Goal: Information Seeking & Learning: Learn about a topic

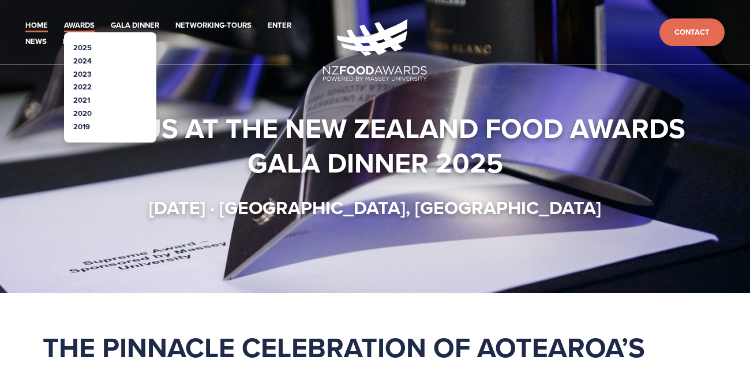
click at [80, 20] on link "Awards" at bounding box center [79, 25] width 31 height 13
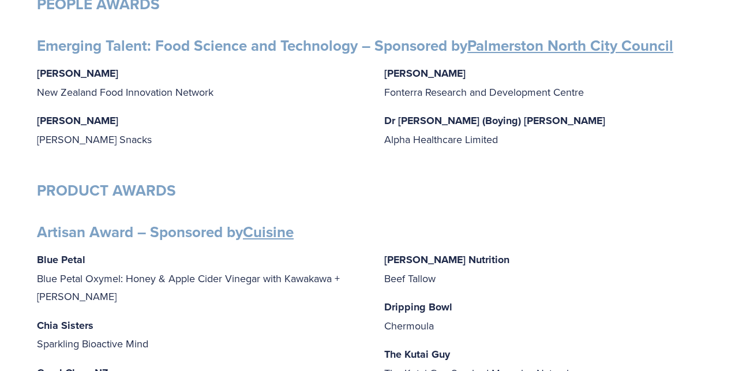
scroll to position [278, 0]
click at [403, 321] on p "Dripping Bowl Chermoula" at bounding box center [548, 315] width 329 height 37
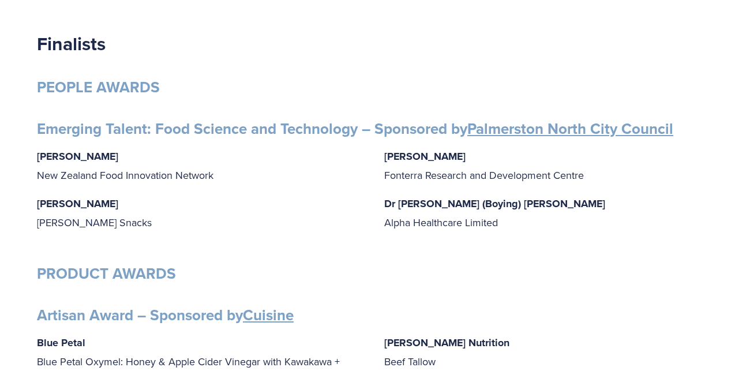
scroll to position [194, 0]
click at [108, 203] on p "Grace Queenin Griffin’s Snacks" at bounding box center [201, 213] width 329 height 37
click at [105, 202] on p "Grace Queenin Griffin’s Snacks" at bounding box center [201, 213] width 329 height 37
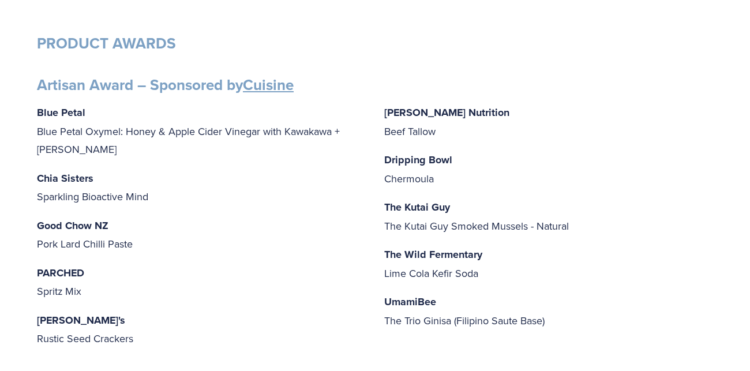
scroll to position [448, 0]
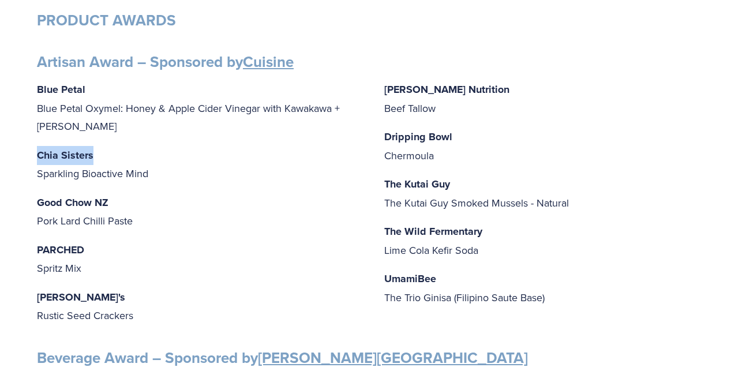
drag, startPoint x: 94, startPoint y: 152, endPoint x: 36, endPoint y: 149, distance: 57.8
click at [37, 149] on p "Chia Sisters Sparkling Bioactive Mind" at bounding box center [201, 164] width 329 height 37
click at [126, 268] on p "PARCHED Spritz Mix" at bounding box center [201, 259] width 329 height 37
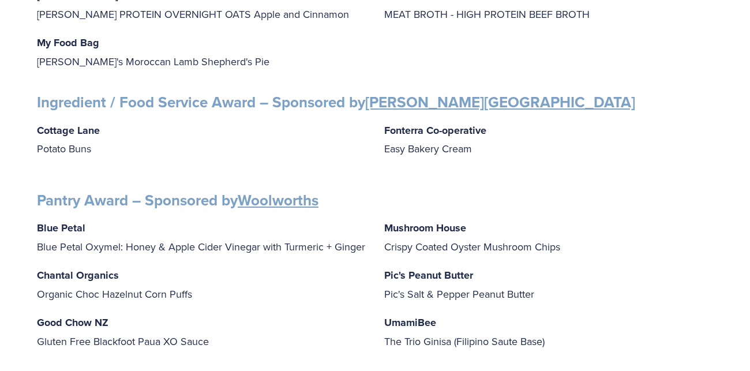
scroll to position [1313, 0]
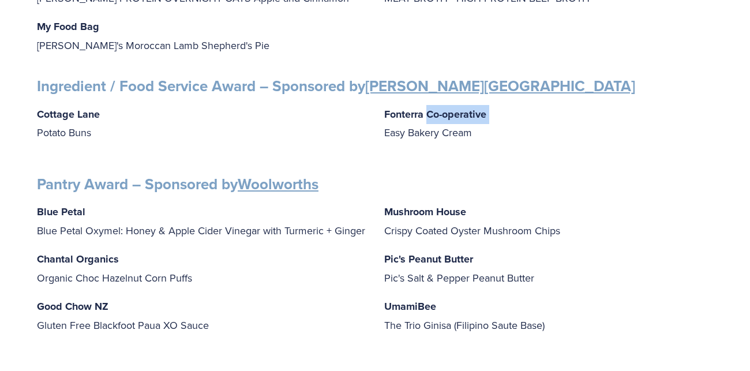
drag, startPoint x: 379, startPoint y: 127, endPoint x: 427, endPoint y: 114, distance: 49.5
click at [427, 114] on div "Cottage Lane Potato Buns Fonterra Co-operative Easy Bakery Cream" at bounding box center [375, 128] width 676 height 47
click at [460, 133] on p "Fonterra Co-operative Easy Bakery Cream" at bounding box center [548, 123] width 329 height 37
drag, startPoint x: 384, startPoint y: 125, endPoint x: 411, endPoint y: 118, distance: 28.0
click at [411, 118] on p "Fonterra Co-operative Easy Bakery Cream" at bounding box center [548, 123] width 329 height 37
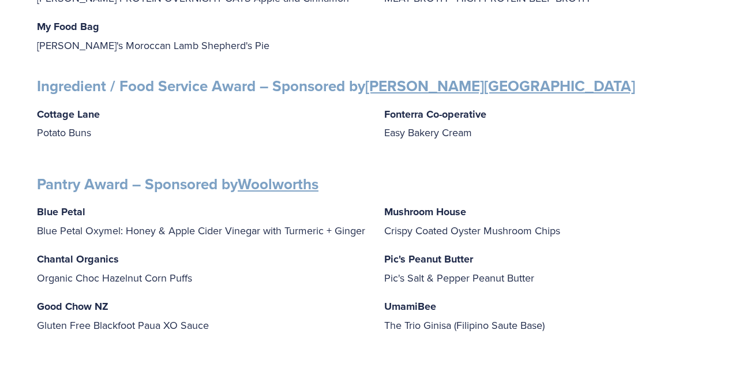
click at [402, 132] on p "Fonterra Co-operative Easy Bakery Cream" at bounding box center [548, 123] width 329 height 37
drag, startPoint x: 387, startPoint y: 135, endPoint x: 491, endPoint y: 134, distance: 104.4
click at [491, 134] on p "Fonterra Co-operative Easy Bakery Cream" at bounding box center [548, 123] width 329 height 37
copy p "Easy Bakery Cream"
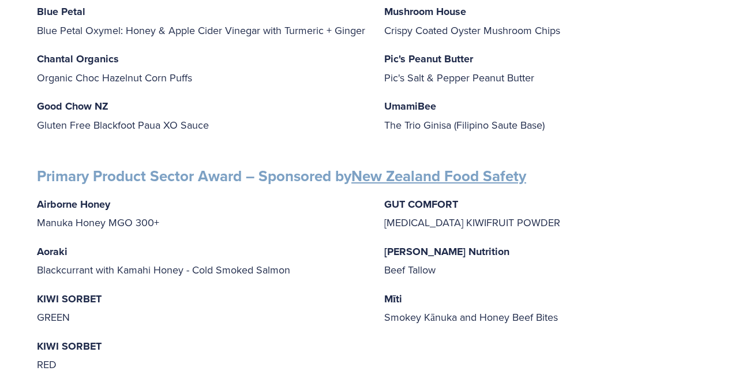
scroll to position [1513, 0]
drag, startPoint x: 38, startPoint y: 298, endPoint x: 70, endPoint y: 309, distance: 33.8
click at [70, 309] on p "KIWI SORBET GREEN" at bounding box center [201, 307] width 329 height 37
copy p "KIWI SORBET GREEN"
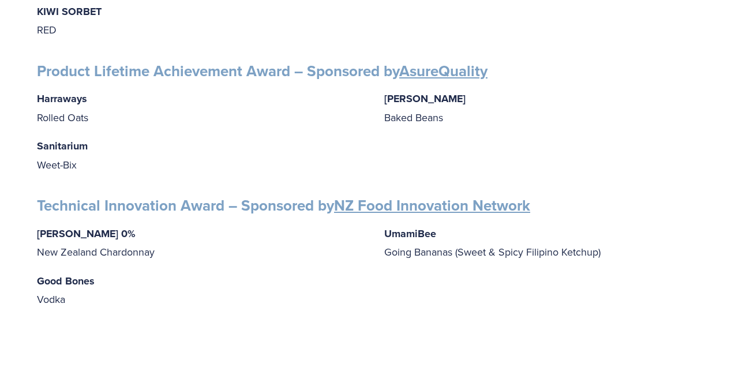
scroll to position [1849, 0]
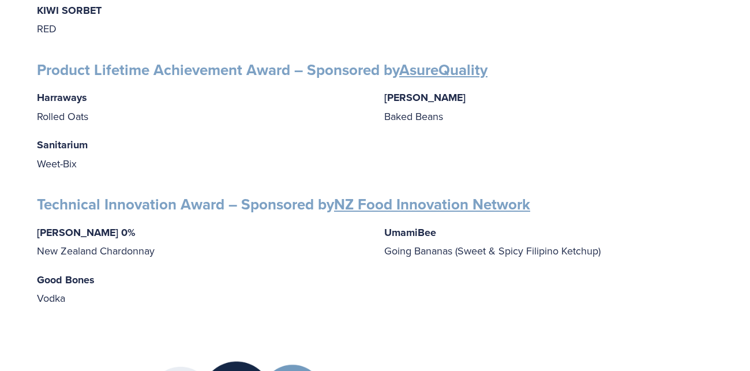
drag, startPoint x: 388, startPoint y: 249, endPoint x: 503, endPoint y: 254, distance: 114.9
click at [503, 254] on p "UmamiBee Going Bananas (Sweet & Spicy Filipino Ketchup)" at bounding box center [548, 241] width 329 height 37
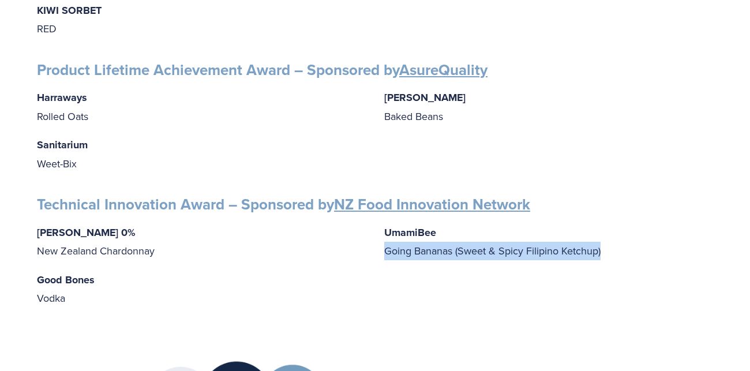
drag, startPoint x: 604, startPoint y: 247, endPoint x: 383, endPoint y: 270, distance: 222.2
click at [383, 270] on div "Giesen 0% New Zealand Chardonnay Good Bones Vodka UmamiBee Going Bananas (Sweet…" at bounding box center [375, 265] width 676 height 84
copy p "Going Bananas (Sweet & Spicy Filipino Ketchup)"
click at [263, 153] on p "Sanitarium Weet-Bix" at bounding box center [201, 154] width 329 height 37
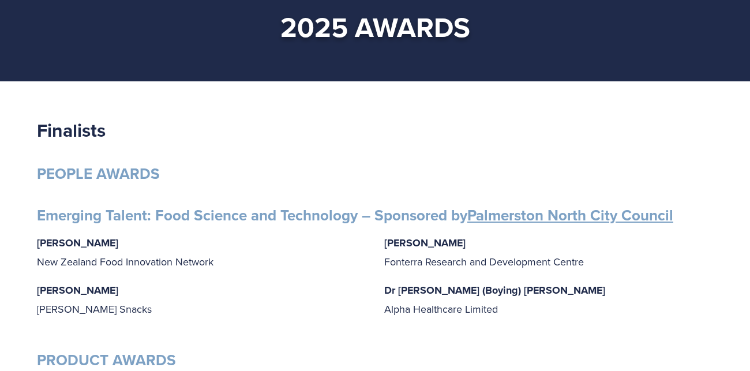
scroll to position [0, 0]
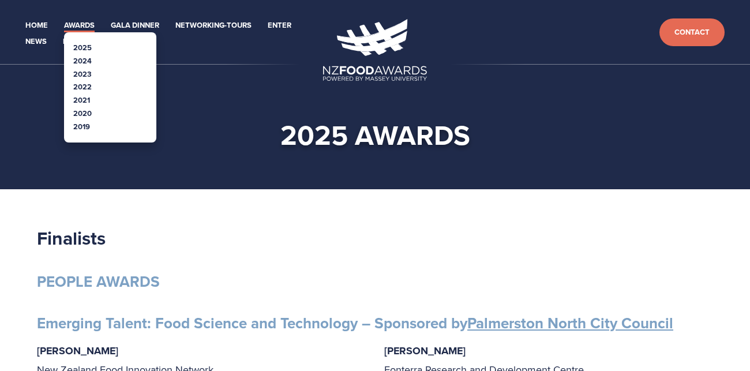
click at [88, 29] on link "Awards" at bounding box center [79, 25] width 31 height 13
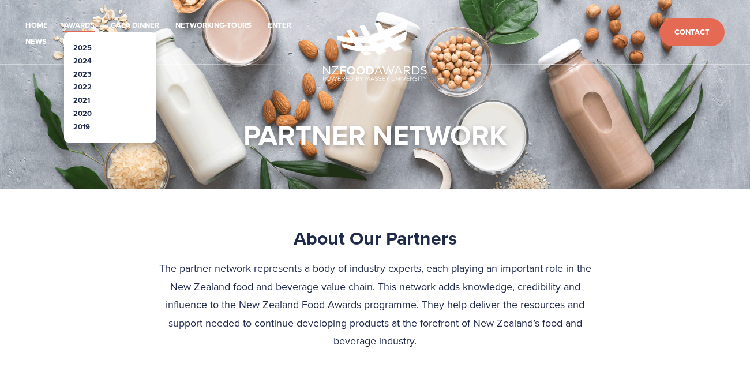
click at [78, 28] on link "Awards" at bounding box center [79, 25] width 31 height 13
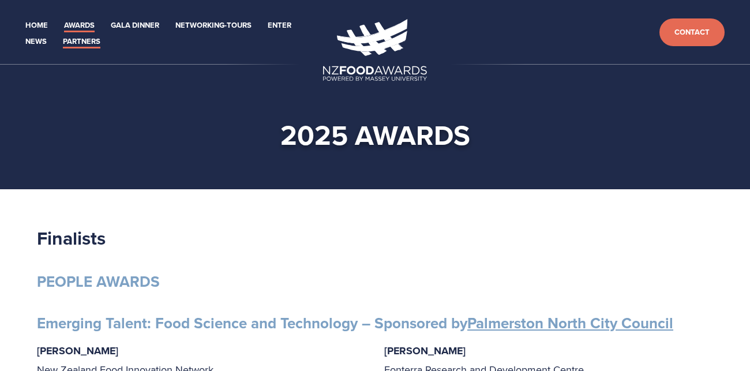
click at [87, 40] on link "Partners" at bounding box center [82, 41] width 38 height 13
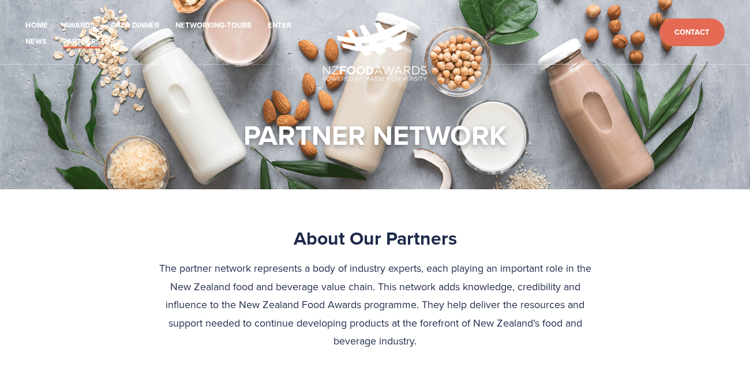
click at [103, 74] on section "PARTNER NETWORK" at bounding box center [375, 94] width 750 height 189
click at [37, 26] on link "Home" at bounding box center [36, 25] width 23 height 13
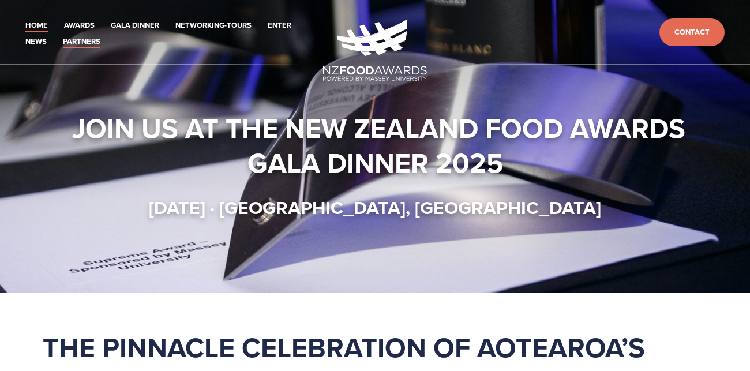
click at [88, 43] on link "Partners" at bounding box center [82, 41] width 38 height 13
click at [97, 39] on link "Partners" at bounding box center [82, 41] width 38 height 13
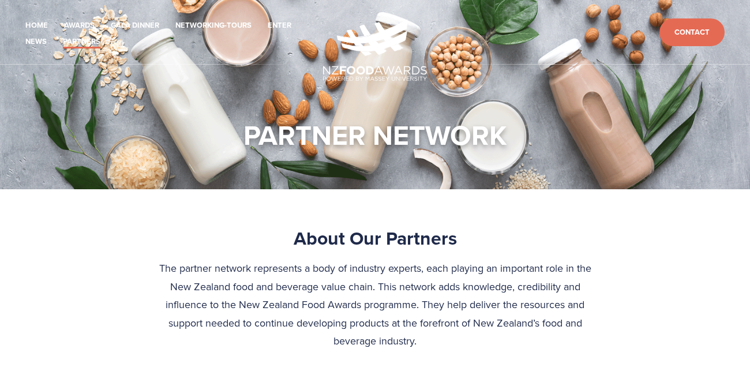
click at [93, 40] on link "Partners" at bounding box center [82, 41] width 38 height 13
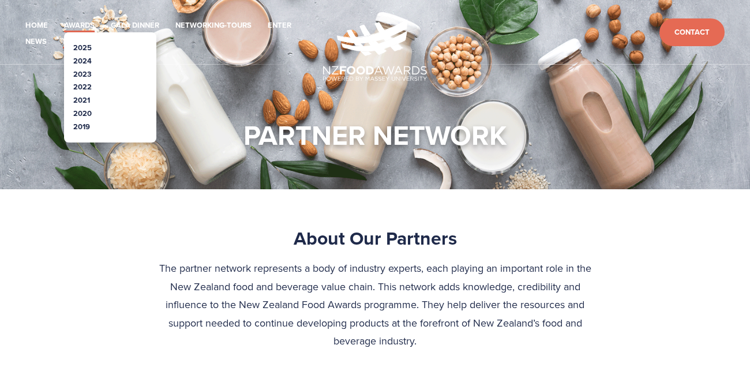
click at [83, 23] on link "Awards" at bounding box center [79, 25] width 31 height 13
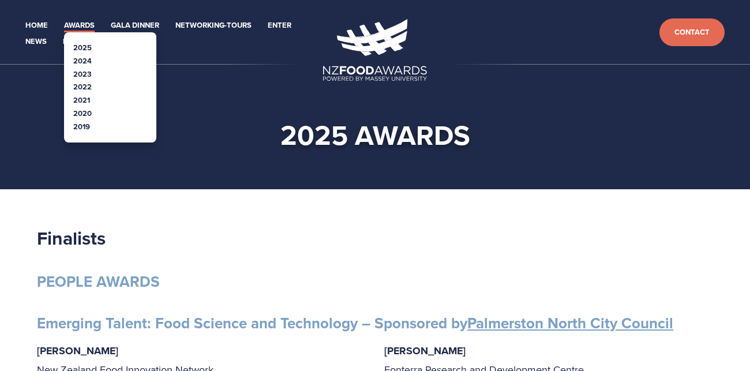
click at [76, 27] on link "Awards" at bounding box center [79, 25] width 31 height 13
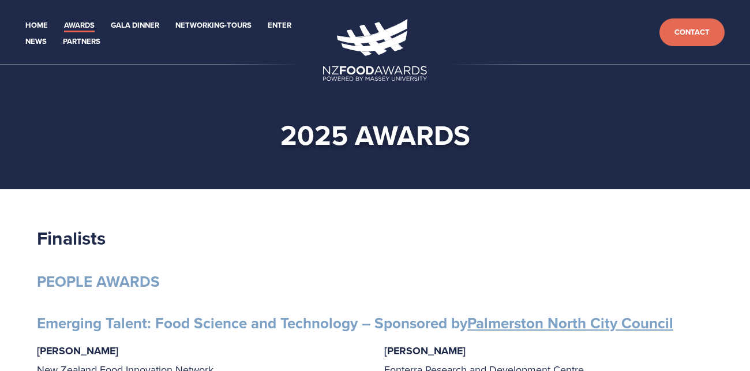
click at [89, 49] on header "Home Awards 2025 2024 2023 Enter" at bounding box center [375, 32] width 750 height 65
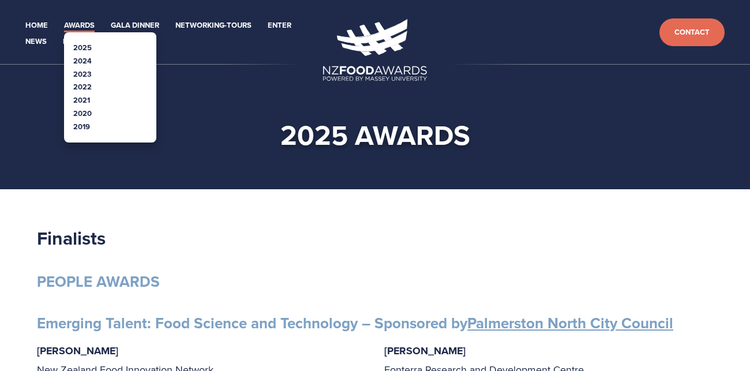
click at [83, 23] on link "Awards" at bounding box center [79, 25] width 31 height 13
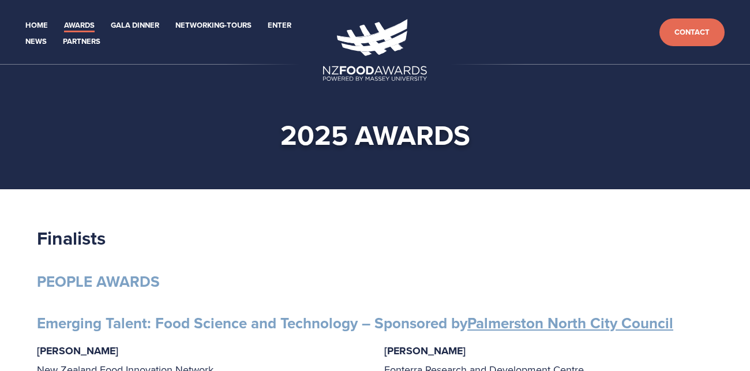
click at [96, 63] on header "Home Awards 2025 2024 2023 Enter" at bounding box center [375, 32] width 750 height 65
click at [95, 63] on header "Home Awards 2025 2024 2023 Enter" at bounding box center [375, 32] width 750 height 65
click at [95, 112] on div "2025 awards" at bounding box center [375, 135] width 739 height 72
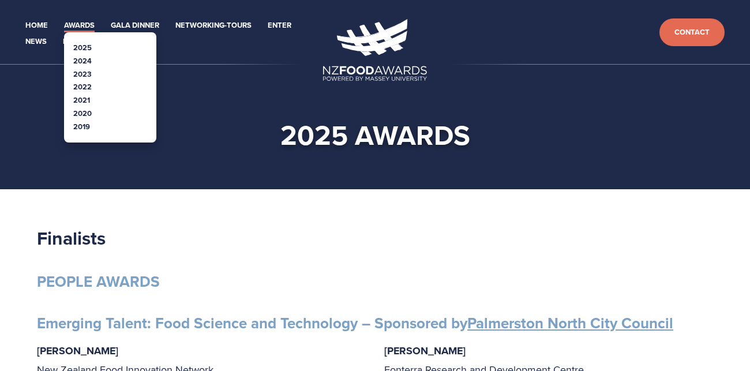
click at [84, 26] on link "Awards" at bounding box center [79, 25] width 31 height 13
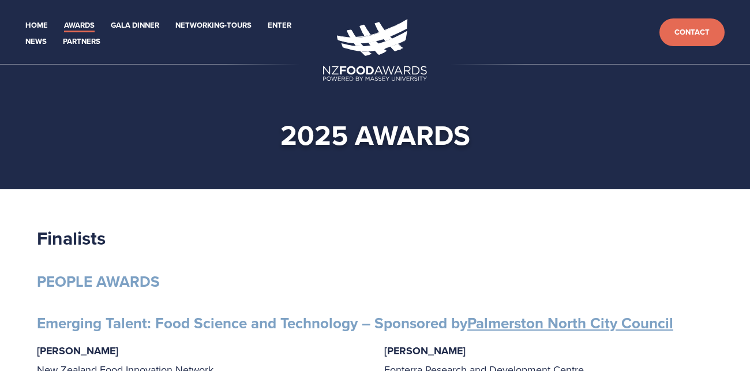
click at [78, 60] on link "2024" at bounding box center [82, 65] width 18 height 11
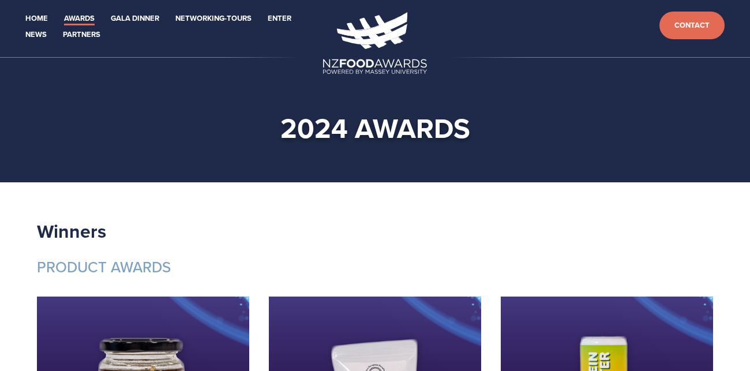
scroll to position [2, 0]
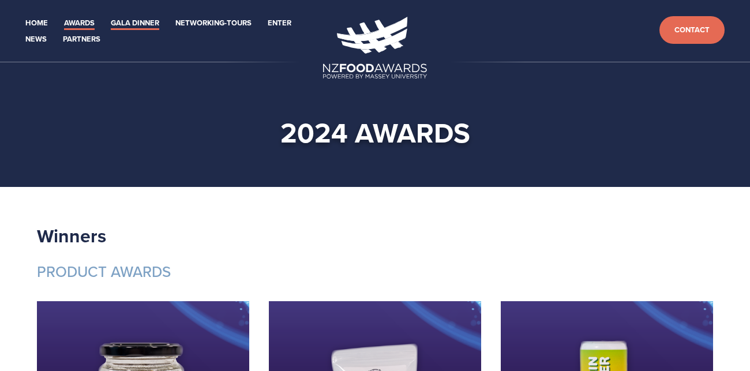
click at [148, 21] on link "Gala Dinner" at bounding box center [135, 23] width 48 height 13
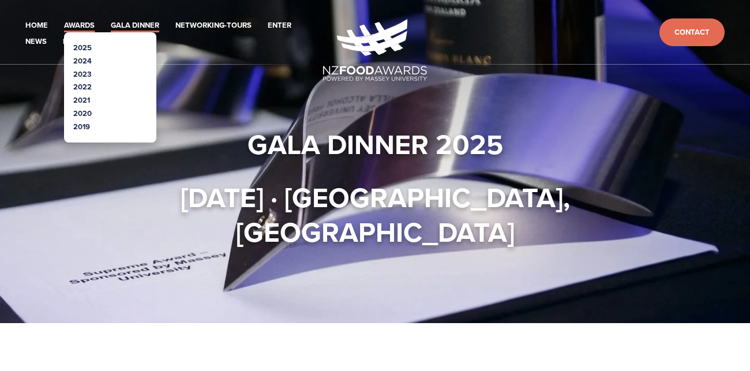
click at [86, 27] on link "Awards" at bounding box center [79, 25] width 31 height 13
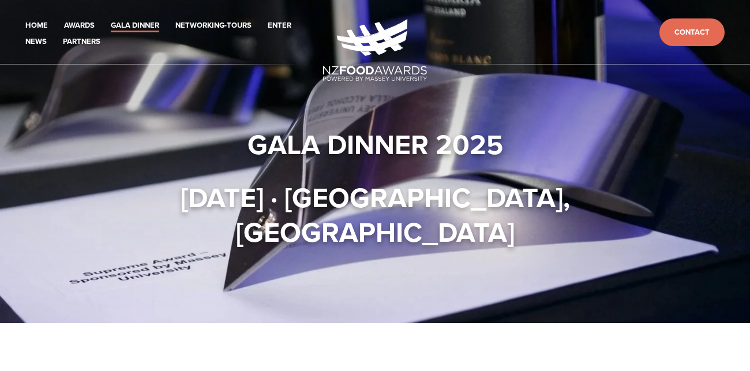
click at [133, 122] on div "Gala Dinner 2025 Thursday 16 October · Central Energy Trust Arena, Palmerston N…" at bounding box center [375, 161] width 665 height 175
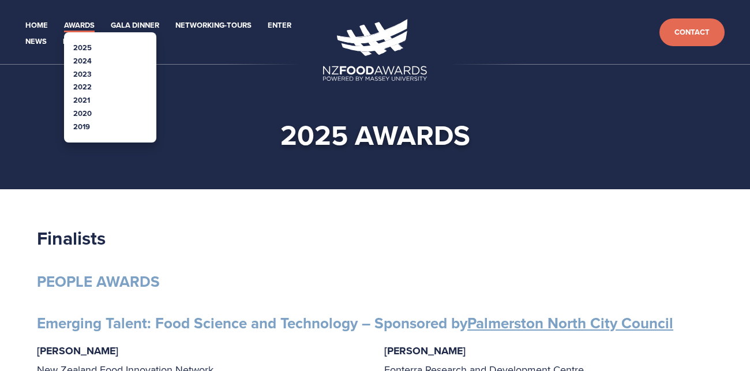
click at [70, 102] on ul "2025 2024 2023 2022 2021" at bounding box center [110, 87] width 92 height 110
click at [92, 100] on li "2021" at bounding box center [110, 100] width 74 height 13
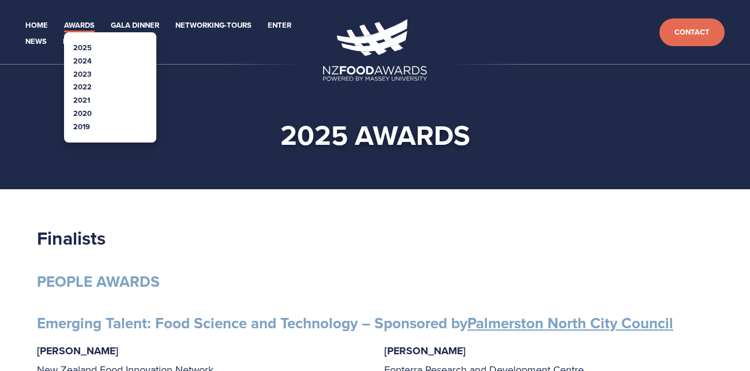
click at [92, 100] on li "2021" at bounding box center [110, 100] width 74 height 13
click at [84, 100] on link "2021" at bounding box center [81, 100] width 17 height 11
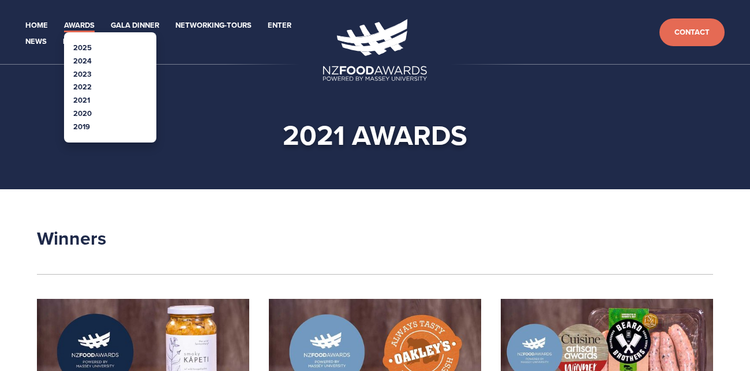
click at [76, 73] on link "2023" at bounding box center [82, 74] width 18 height 11
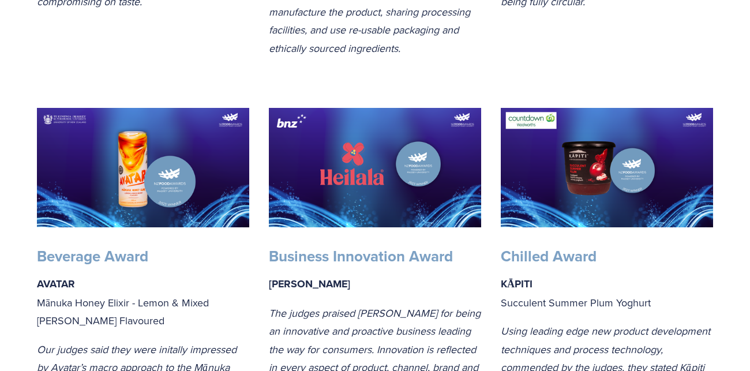
scroll to position [653, 0]
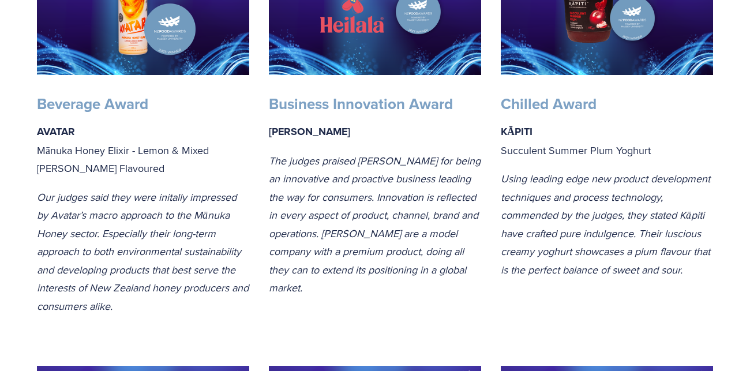
click at [158, 150] on p "AVATAR Mānuka Honey Elixir - Lemon & Mixed Berry Flavoured" at bounding box center [143, 149] width 212 height 55
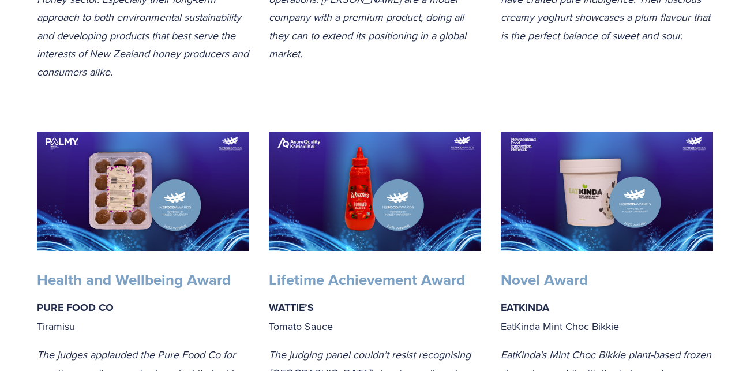
scroll to position [1039, 0]
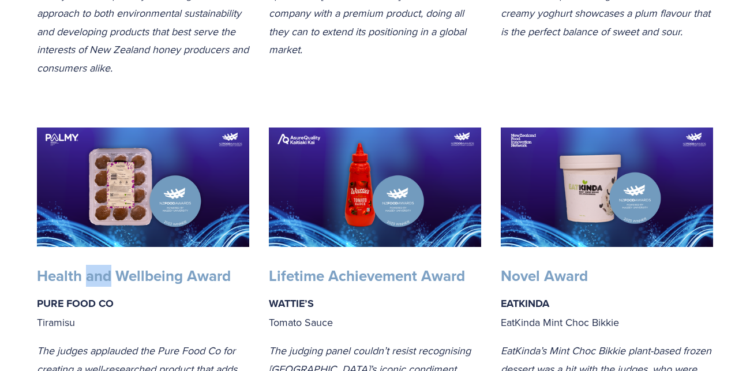
click at [126, 173] on img at bounding box center [143, 187] width 212 height 119
click at [92, 277] on strong "Health and Wellbeing Award" at bounding box center [134, 276] width 194 height 22
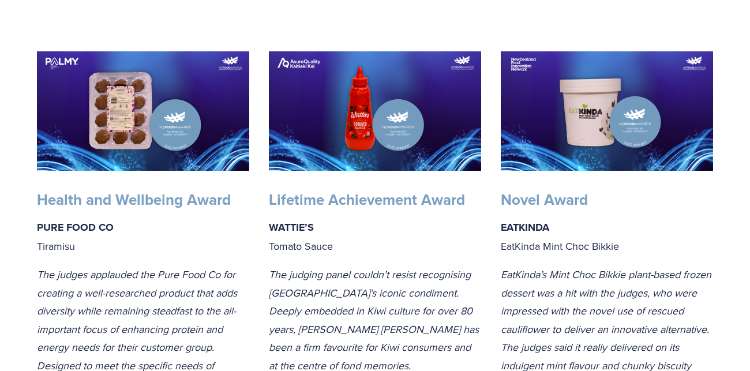
scroll to position [1112, 0]
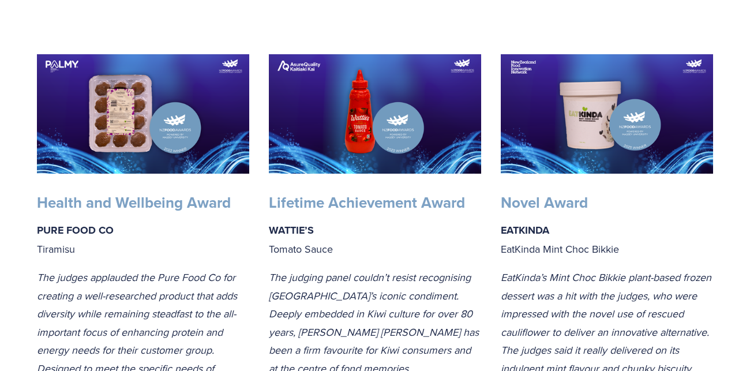
click at [123, 143] on img at bounding box center [143, 113] width 212 height 119
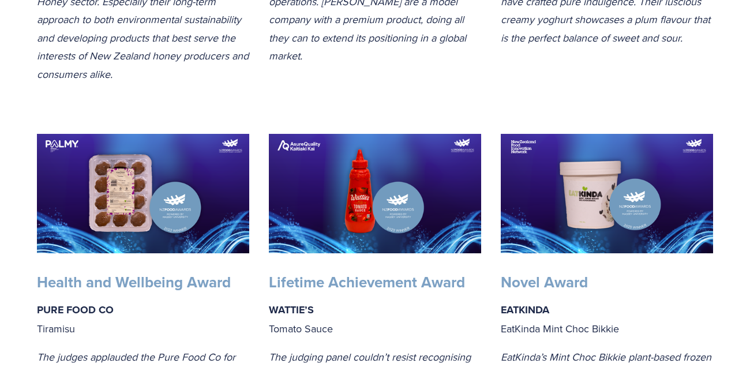
scroll to position [1036, 0]
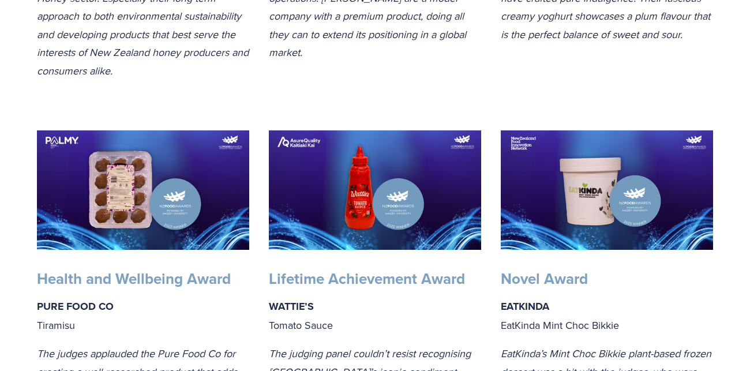
click at [639, 287] on h3 "Novel Award" at bounding box center [607, 278] width 212 height 19
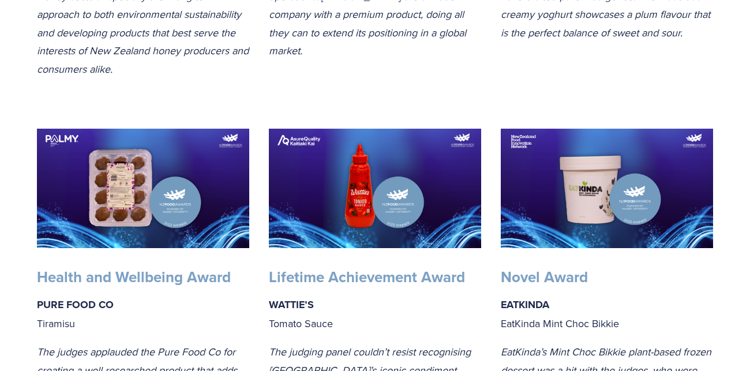
scroll to position [1038, 0]
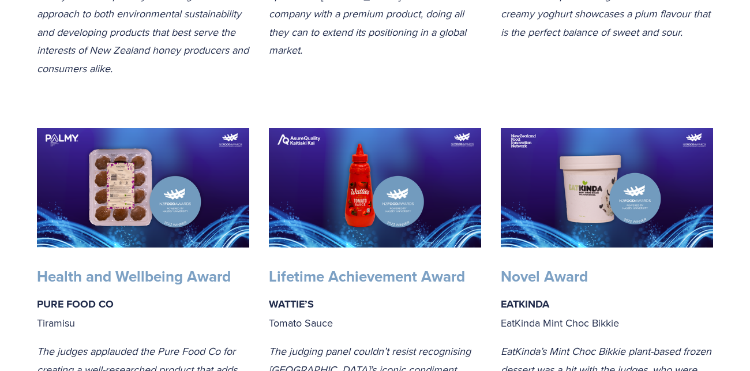
click at [428, 209] on img at bounding box center [375, 187] width 212 height 119
click at [436, 209] on img at bounding box center [375, 187] width 212 height 119
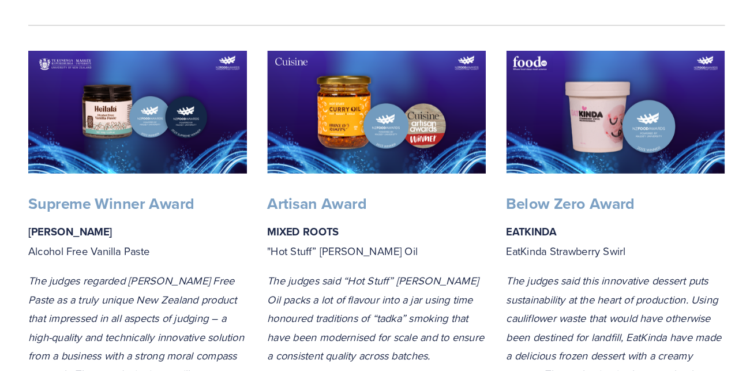
scroll to position [242, 0]
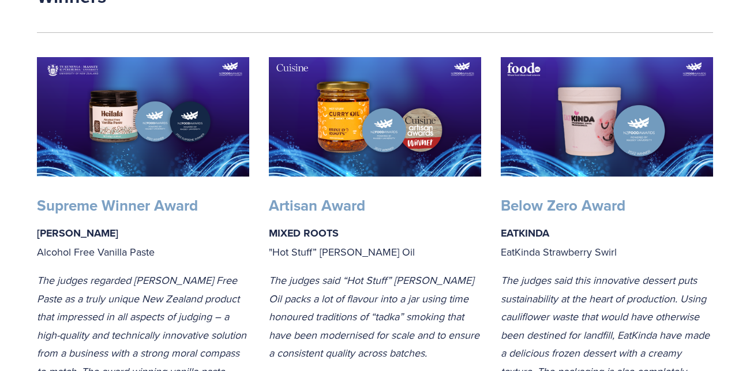
click at [308, 271] on p "The judges said “Hot Stuff” Curry Oil packs a lot of flavour into a jar using t…" at bounding box center [375, 316] width 212 height 91
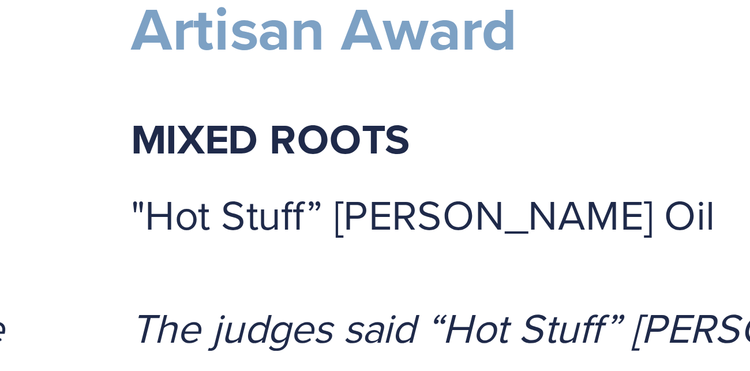
click at [336, 258] on p "MIXED ROOTS "Hot Stuff” Curry Oil" at bounding box center [375, 242] width 212 height 37
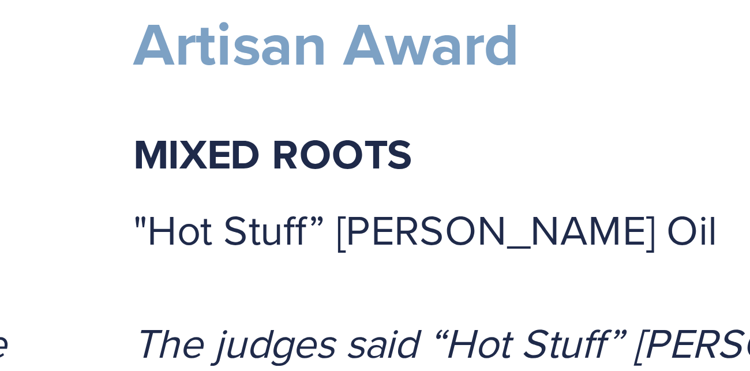
click at [353, 268] on div "Artisan Award MIXED ROOTS "Hot Stuff” Curry Oil The judges said “Hot Stuff” Cur…" at bounding box center [375, 330] width 212 height 268
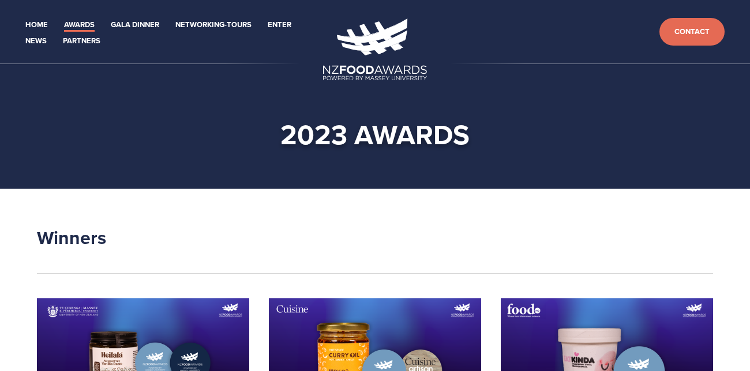
scroll to position [0, 0]
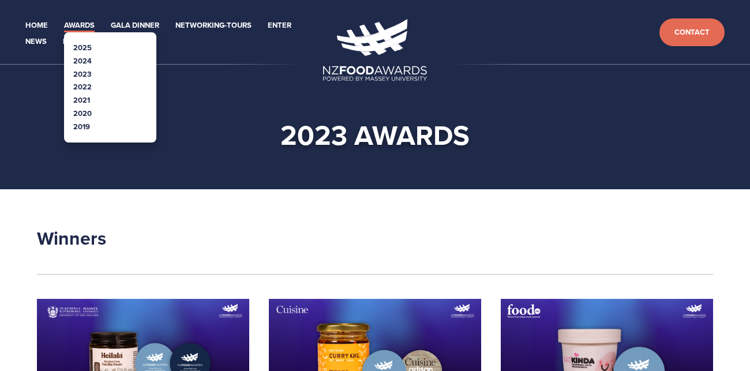
click at [78, 21] on link "Awards" at bounding box center [79, 25] width 31 height 13
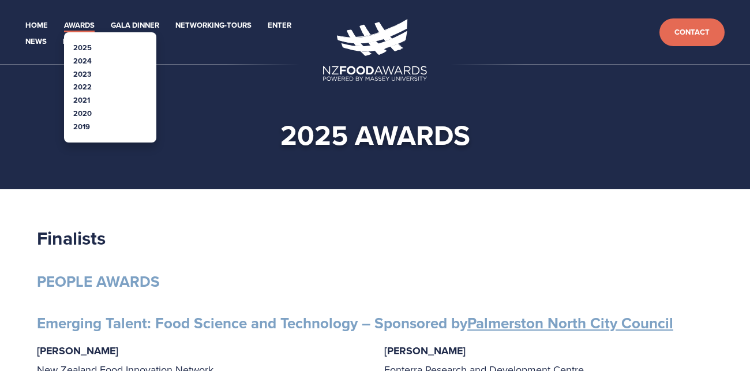
click at [77, 60] on link "2024" at bounding box center [82, 60] width 18 height 11
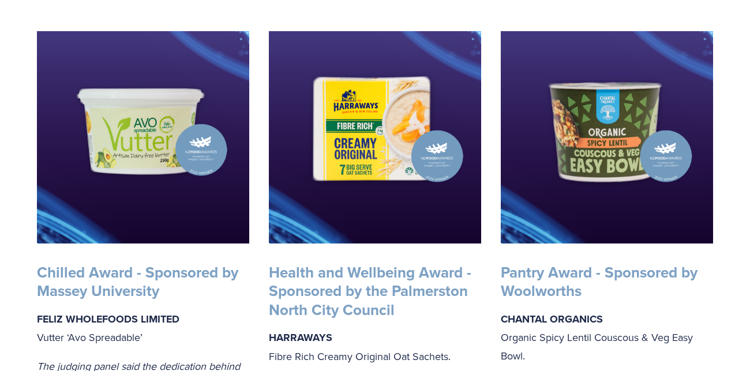
scroll to position [795, 0]
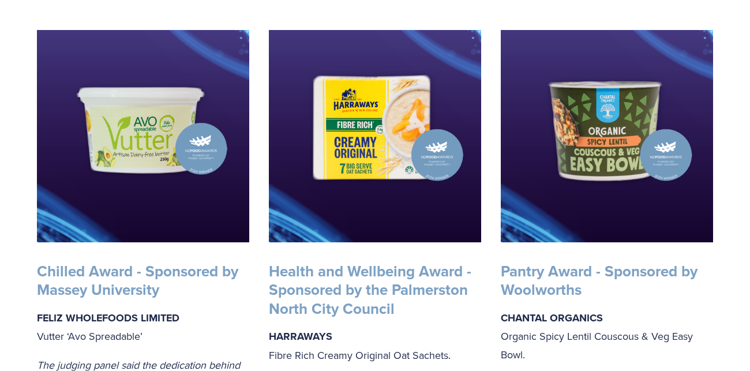
click at [230, 216] on img at bounding box center [143, 136] width 212 height 212
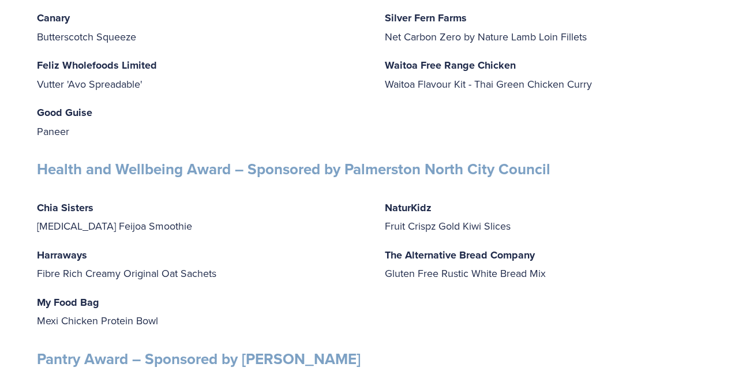
scroll to position [3735, 0]
click at [239, 249] on div "Chia Sisters Prebiotic Feijoa Smoothie Harraways Fibre Rich Creamy Original Oat…" at bounding box center [201, 265] width 328 height 132
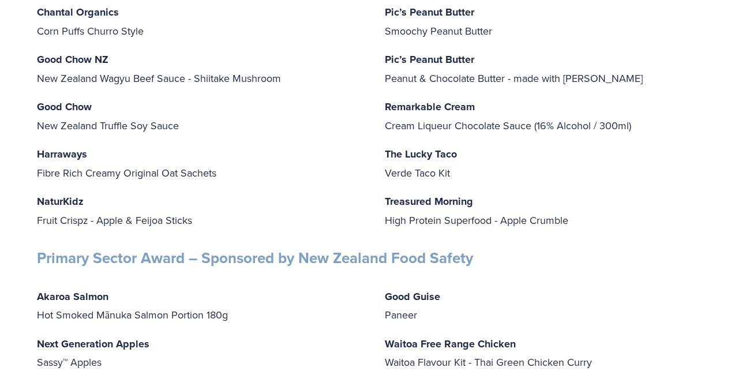
scroll to position [4146, 0]
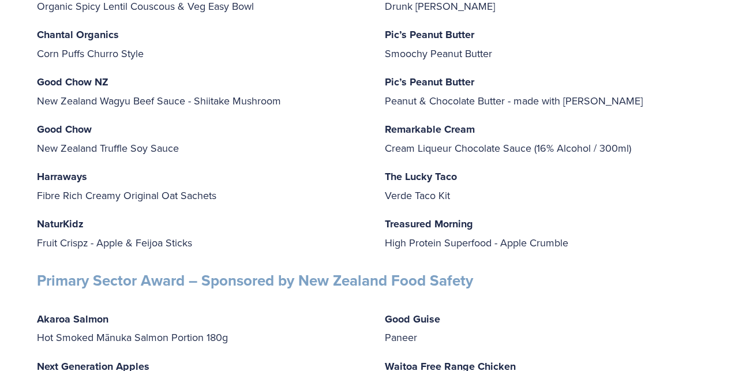
click at [290, 121] on div "Chantal Organics Organic Spicy Lentil Couscous & Veg Easy Bowl Chantal Organics…" at bounding box center [201, 114] width 328 height 273
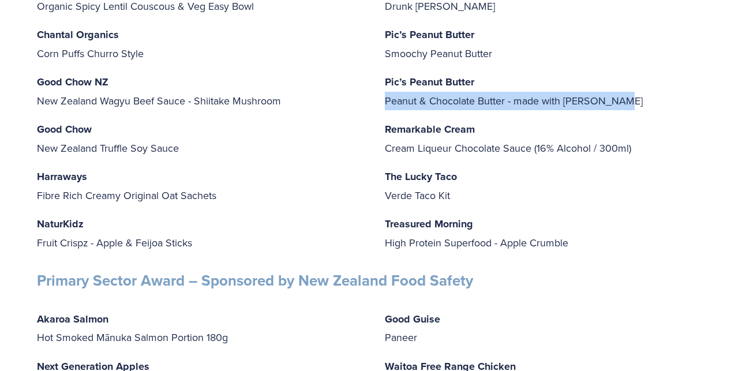
drag, startPoint x: 387, startPoint y: 103, endPoint x: 629, endPoint y: 109, distance: 243.0
click at [629, 109] on p "Pic’s Peanut Butter Peanut & Chocolate Butter - made with Whittaker's" at bounding box center [549, 91] width 328 height 37
copy p "Peanut & Chocolate Butter - made with Whittaker's"
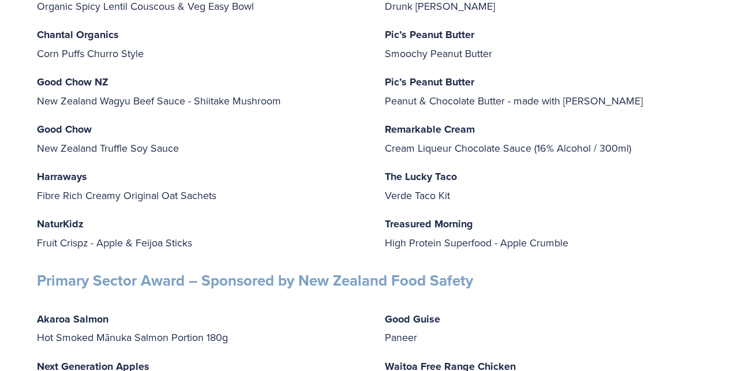
click at [328, 194] on p "Harraways Fibre Rich Creamy Original Oat Sachets" at bounding box center [201, 185] width 328 height 37
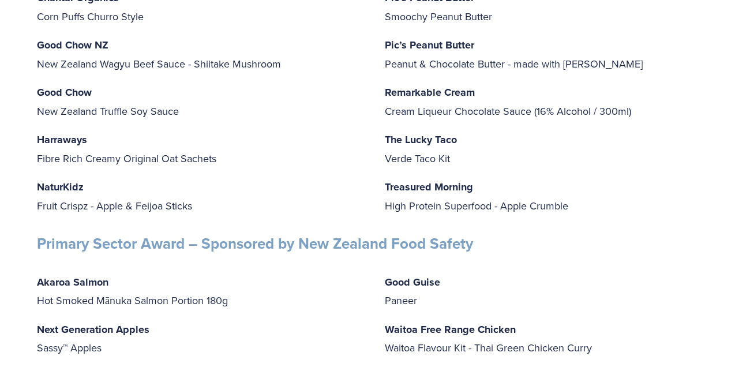
scroll to position [4182, 0]
click at [77, 177] on div "Chantal Organics Organic Spicy Lentil Couscous & Veg Easy Bowl Chantal Organics…" at bounding box center [201, 78] width 328 height 273
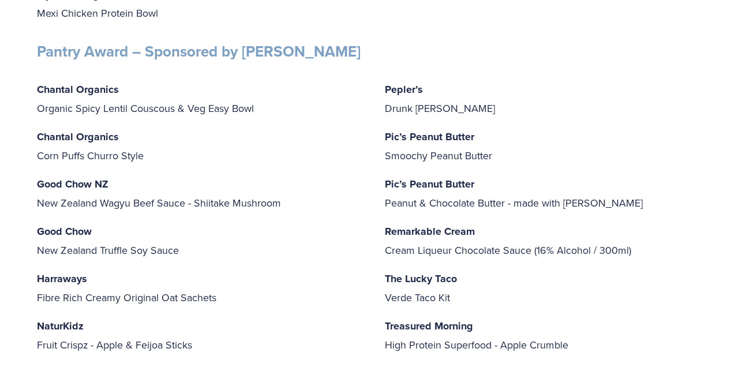
scroll to position [4045, 0]
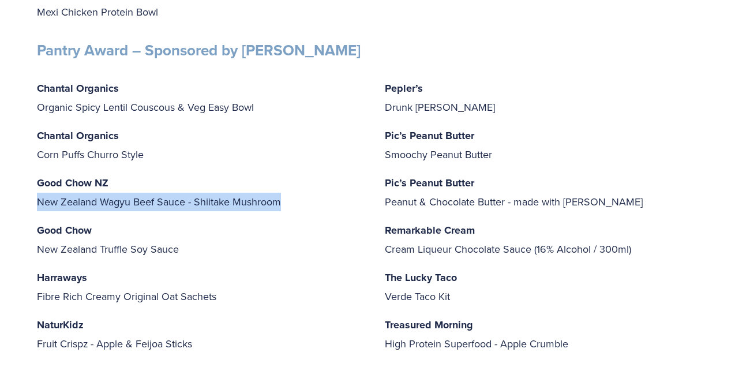
drag, startPoint x: 38, startPoint y: 207, endPoint x: 299, endPoint y: 202, distance: 261.4
click at [299, 202] on p "Good Chow NZ New Zealand Wagyu Beef Sauce - Shiitake Mushroom" at bounding box center [201, 192] width 328 height 37
copy p "New Zealand Wagyu Beef Sauce - Shiitake Mushroom"
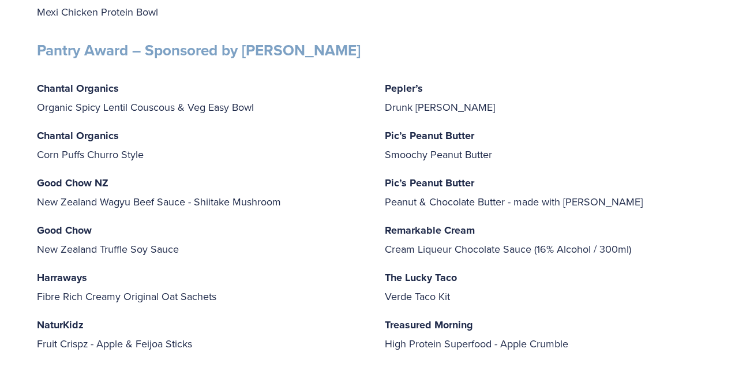
click at [328, 269] on div "Chantal Organics Organic Spicy Lentil Couscous & Veg Easy Bowl Chantal Organics…" at bounding box center [201, 215] width 328 height 273
click at [104, 163] on p "Chantal Organics Corn Puffs Churro Style" at bounding box center [201, 144] width 328 height 37
drag, startPoint x: 38, startPoint y: 161, endPoint x: 148, endPoint y: 162, distance: 110.2
click at [148, 162] on p "Chantal Organics Corn Puffs Churro Style" at bounding box center [201, 144] width 328 height 37
copy p "Corn Puffs Churro Style"
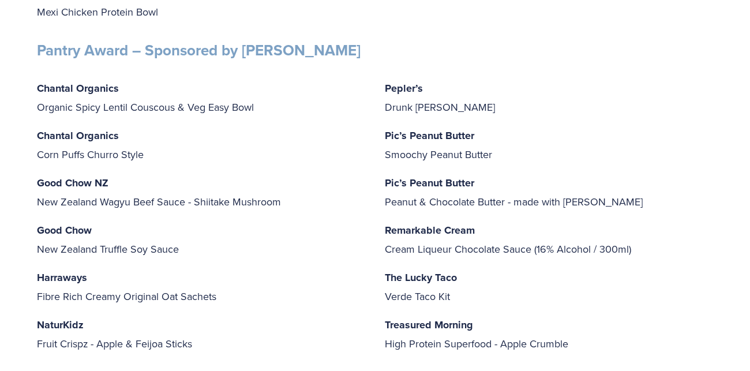
click at [158, 182] on p "Good Chow NZ New Zealand Wagyu Beef Sauce - Shiitake Mushroom" at bounding box center [201, 192] width 328 height 37
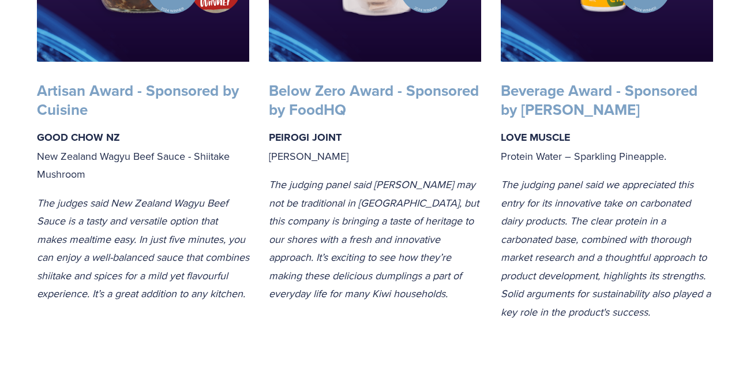
scroll to position [454, 0]
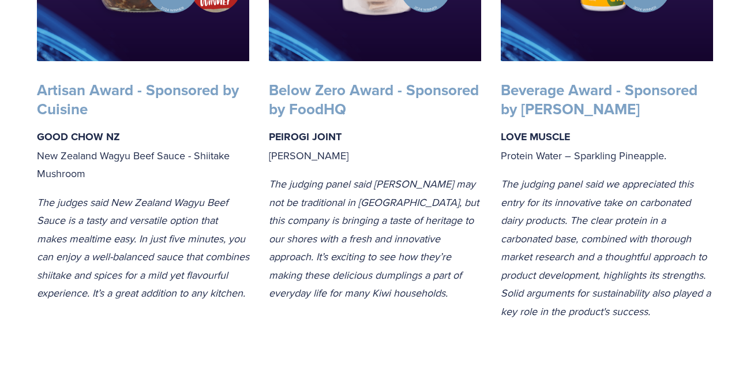
click at [381, 202] on em "The judging panel said Pierogi may not be traditional in New Zealand, but this …" at bounding box center [375, 238] width 213 height 123
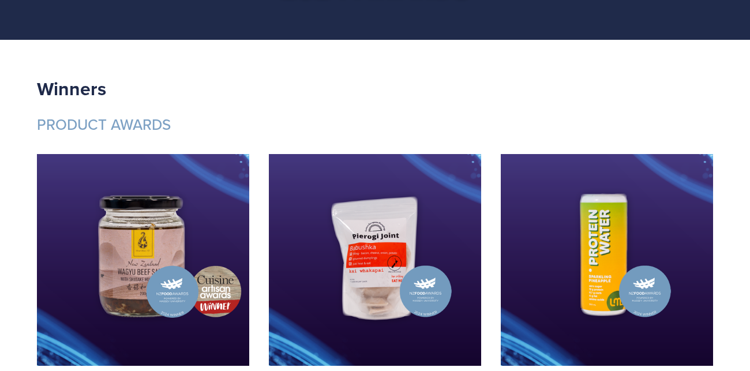
scroll to position [0, 0]
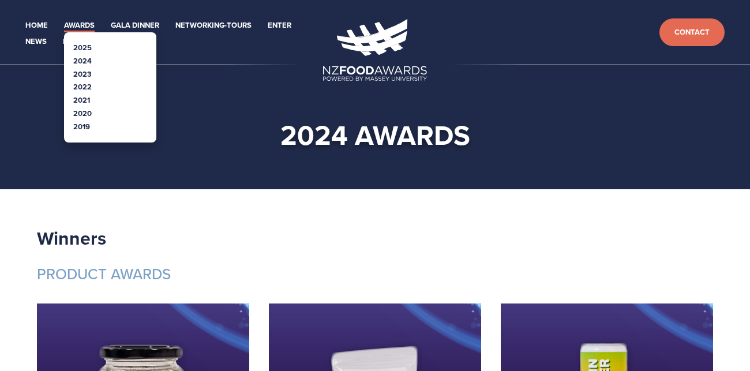
click at [84, 125] on link "2019" at bounding box center [81, 126] width 17 height 11
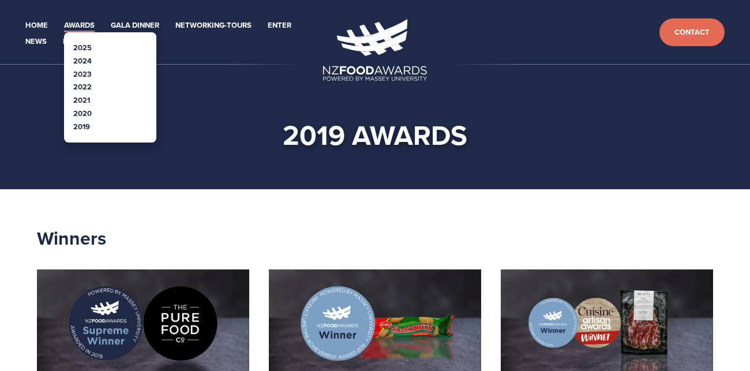
click at [80, 28] on link "Awards" at bounding box center [79, 25] width 31 height 13
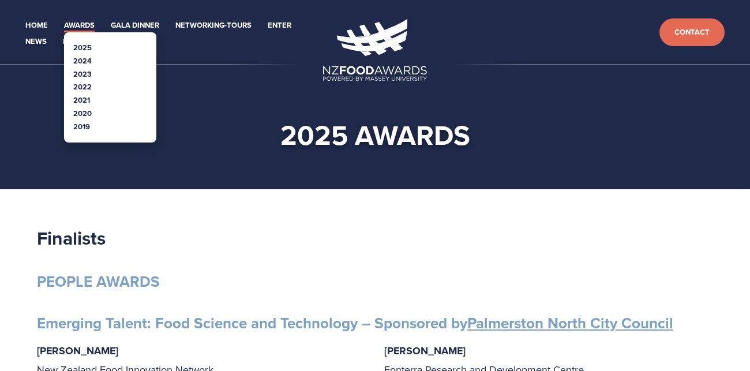
click at [79, 88] on link "2022" at bounding box center [82, 86] width 18 height 11
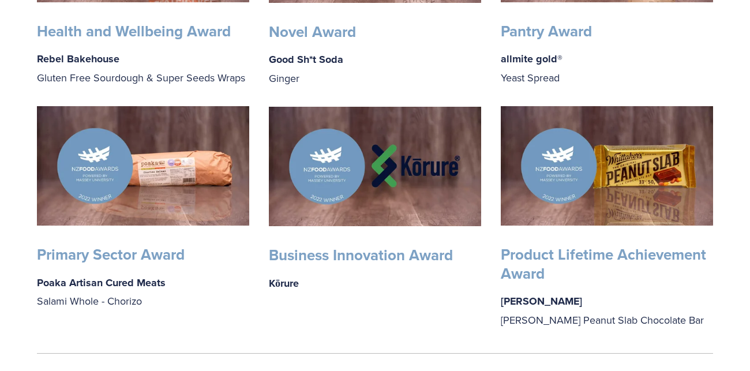
scroll to position [865, 0]
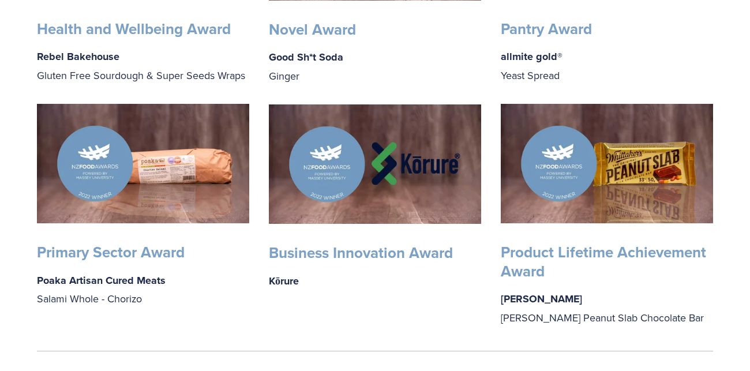
click at [566, 179] on img at bounding box center [607, 163] width 212 height 119
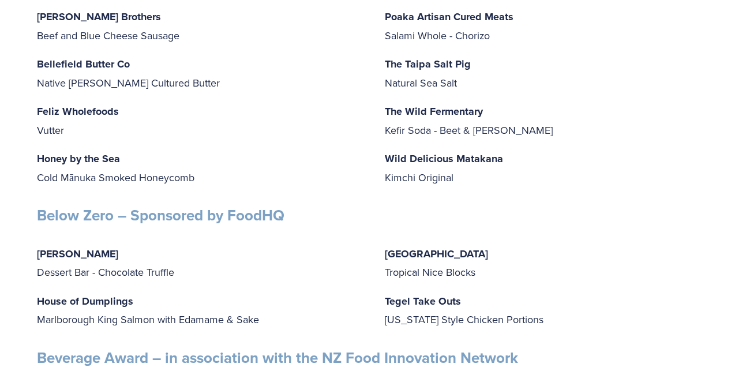
scroll to position [1441, 0]
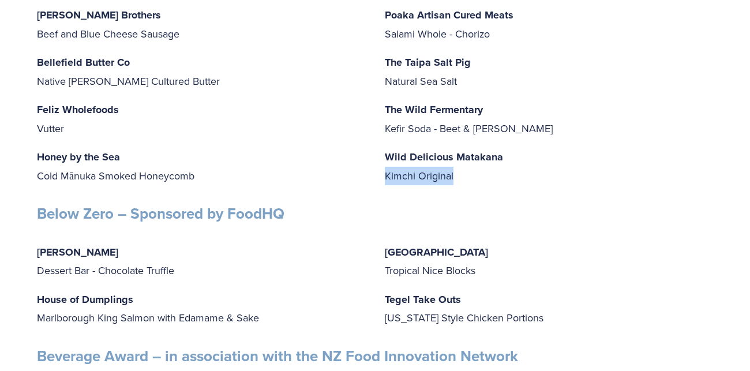
drag, startPoint x: 384, startPoint y: 177, endPoint x: 486, endPoint y: 174, distance: 101.6
click at [486, 174] on p "Wild Delicious Matakana Kimchi Original" at bounding box center [549, 166] width 328 height 37
click at [382, 156] on div "Little Bird Organics Good Cookie - Double Chocolate Mixed Roots Spice Blend - N…" at bounding box center [549, 47] width 348 height 293
drag, startPoint x: 382, startPoint y: 156, endPoint x: 469, endPoint y: 190, distance: 92.8
click at [469, 190] on div "Little Bird Organics Good Cookie - Double Chocolate Mixed Roots Spice Blend - N…" at bounding box center [549, 47] width 348 height 293
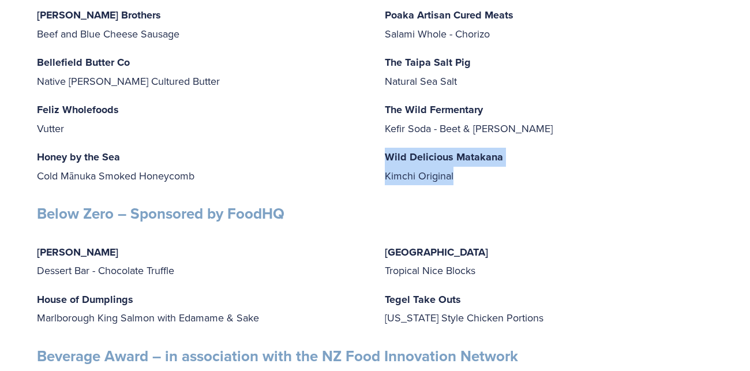
copy p "Wild Delicious Matakana Kimchi Original"
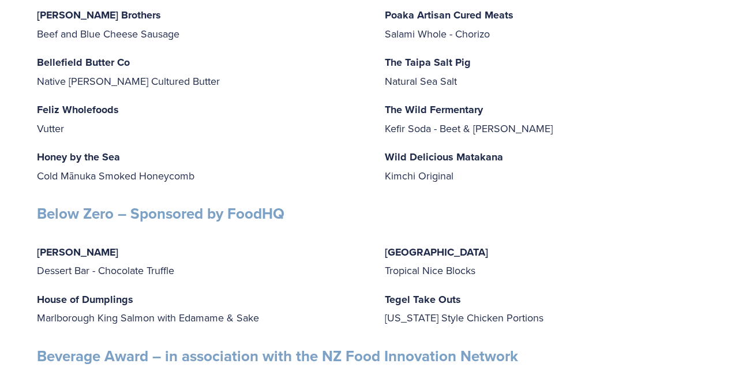
click at [658, 211] on h3 "Below Zero – Sponsored by FoodHQ" at bounding box center [375, 213] width 676 height 19
click at [465, 83] on p "The Taipa Salt Pig Natural Sea Salt" at bounding box center [549, 71] width 328 height 37
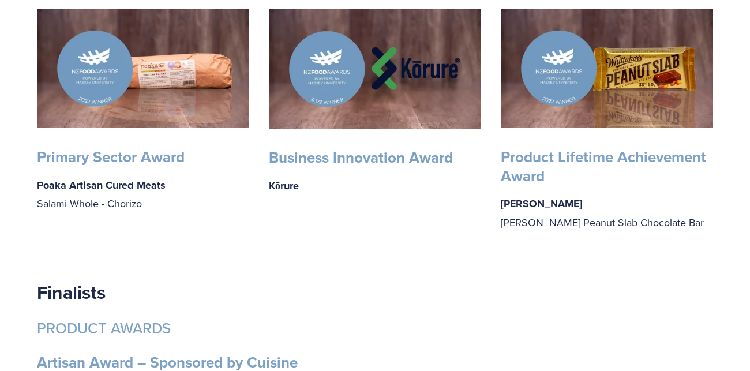
scroll to position [976, 0]
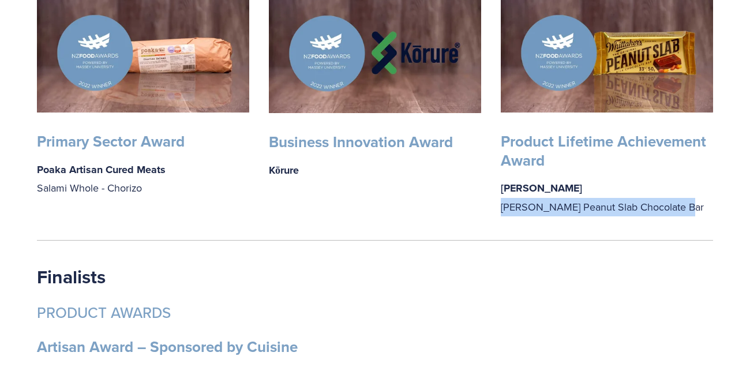
drag, startPoint x: 501, startPoint y: 208, endPoint x: 683, endPoint y: 211, distance: 182.3
click at [683, 211] on p "[PERSON_NAME] [PERSON_NAME] Peanut Slab Chocolate Bar" at bounding box center [607, 197] width 212 height 37
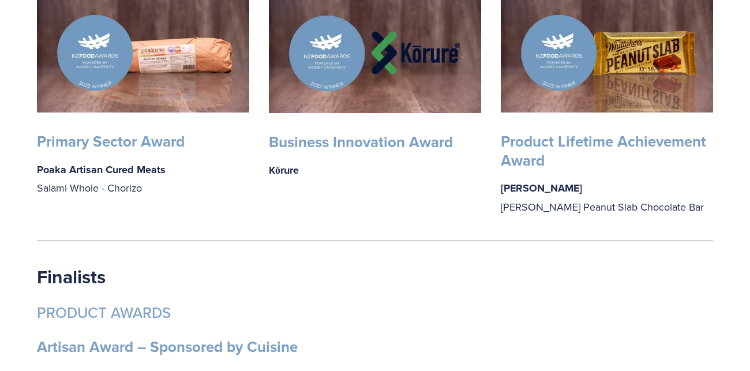
click at [297, 227] on div at bounding box center [375, 240] width 696 height 29
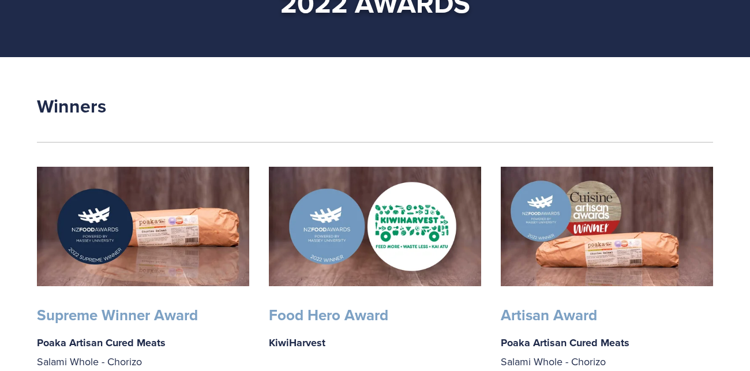
scroll to position [125, 0]
